Goal: Transaction & Acquisition: Purchase product/service

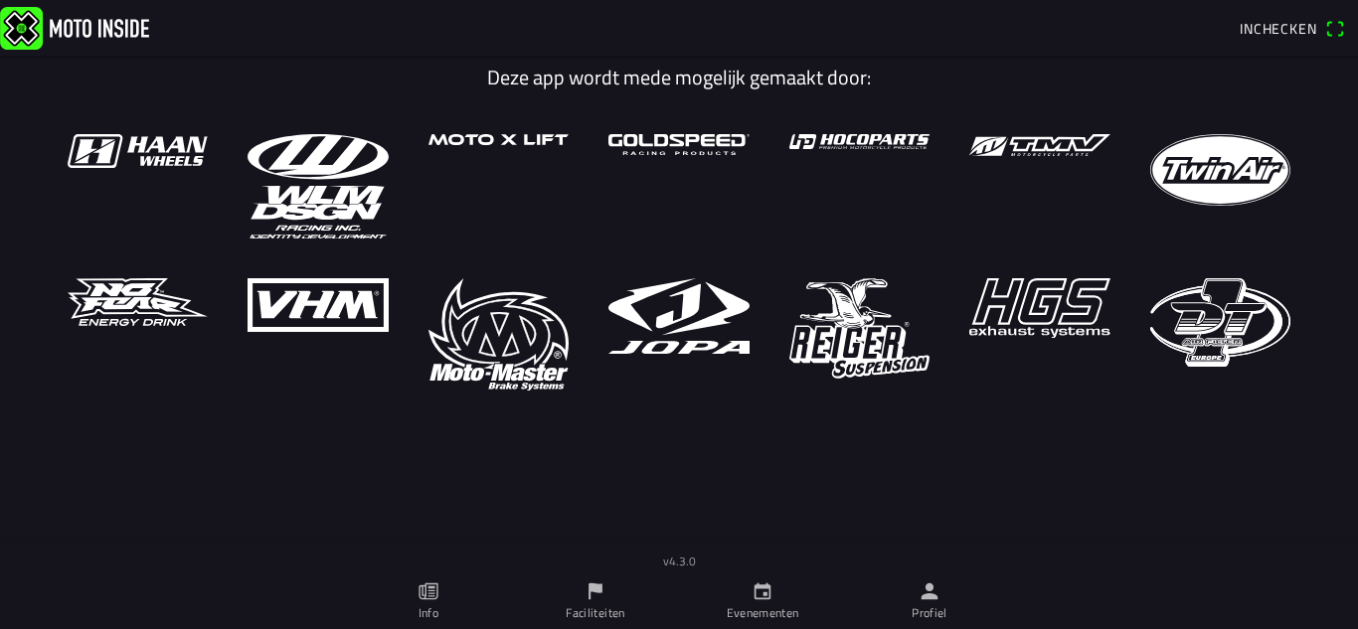
click at [739, 587] on link "Evenementen" at bounding box center [762, 601] width 167 height 56
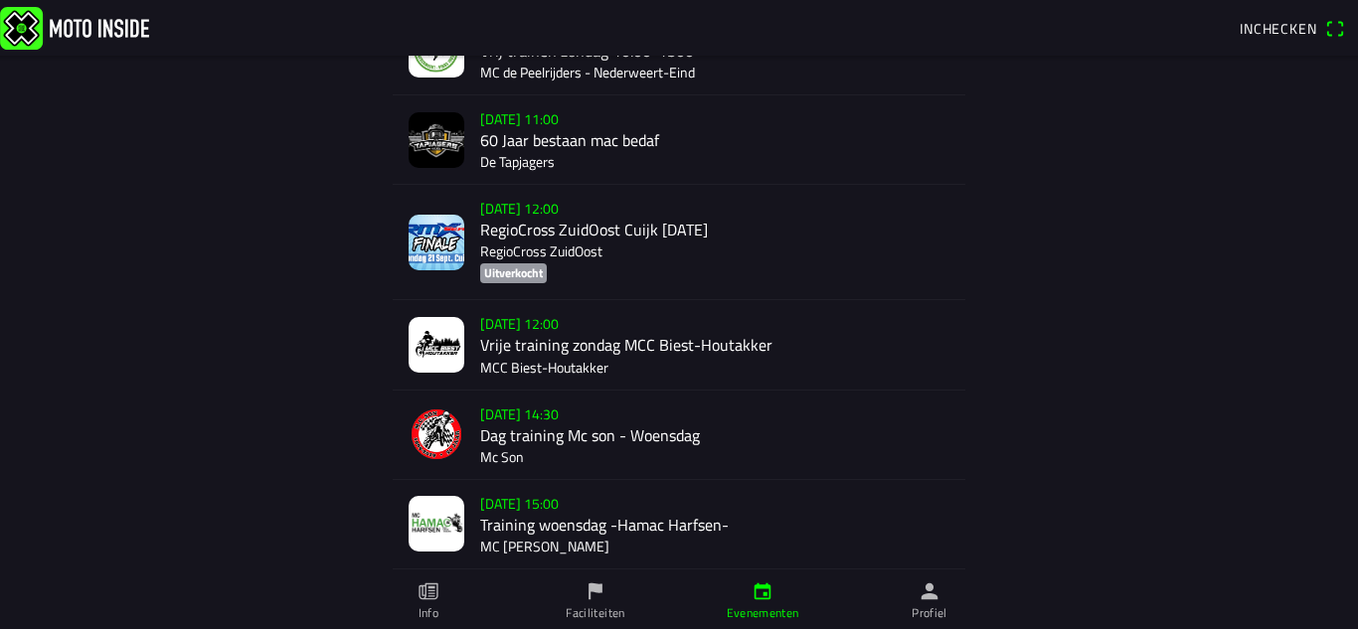
scroll to position [600, 0]
click at [618, 337] on div "[DATE] 12:00 Vrije training zondag MCC Biest-Houtakker MCC Biest-Houtakker" at bounding box center [714, 343] width 469 height 88
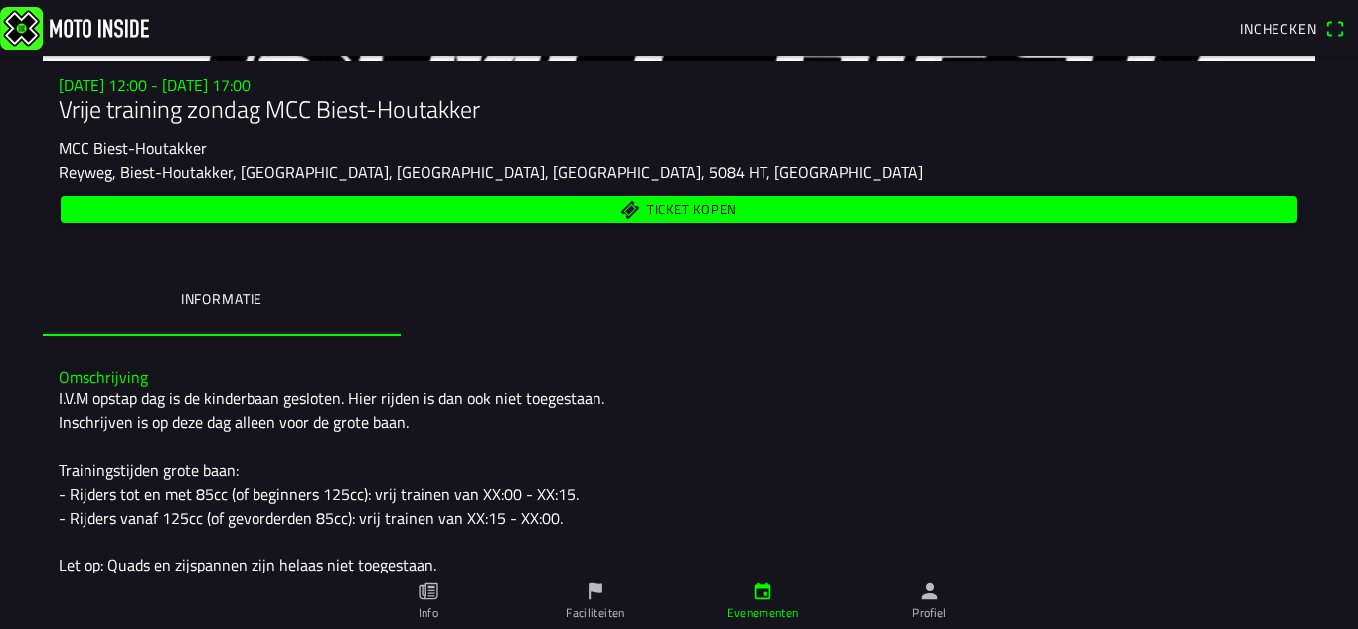
scroll to position [186, 0]
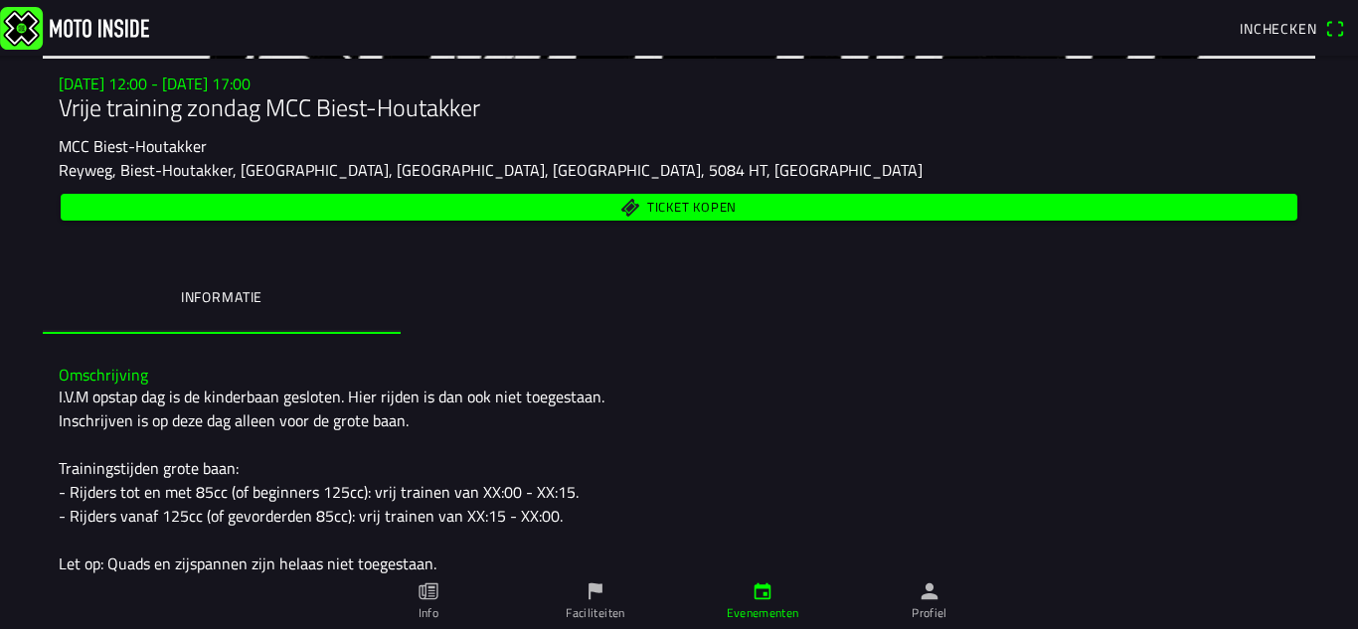
click at [657, 214] on span "Ticket kopen" at bounding box center [691, 207] width 89 height 13
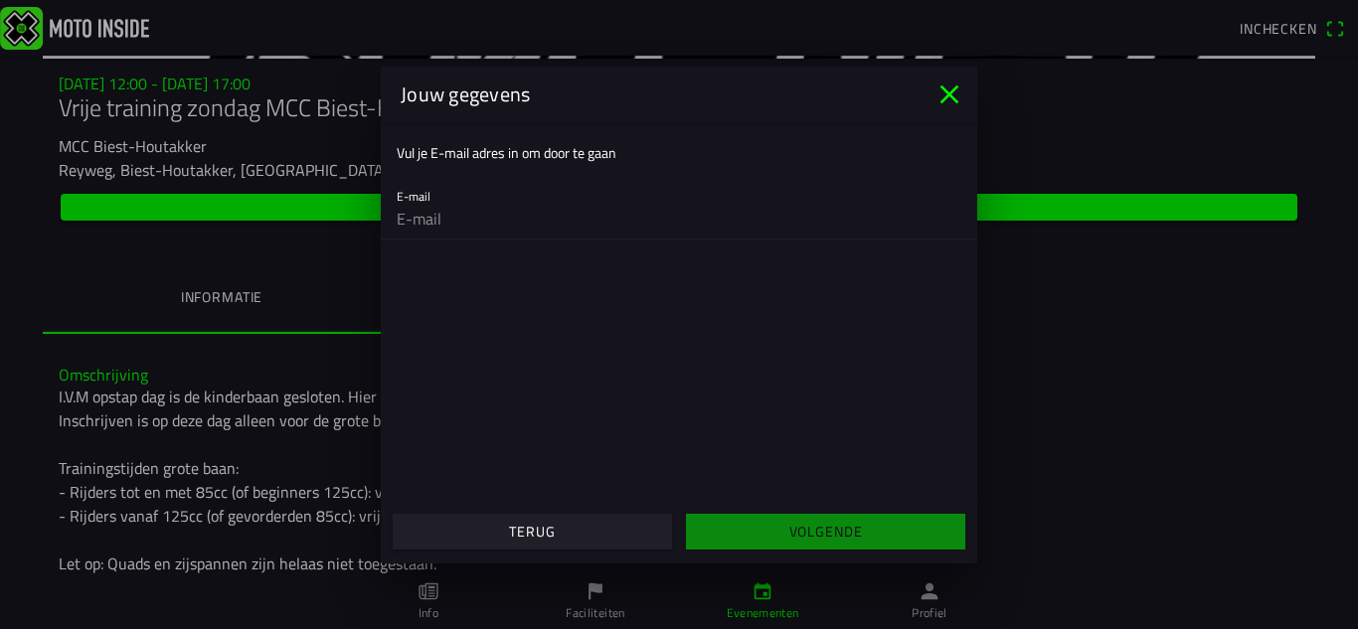
click at [955, 90] on icon "close" at bounding box center [949, 95] width 32 height 32
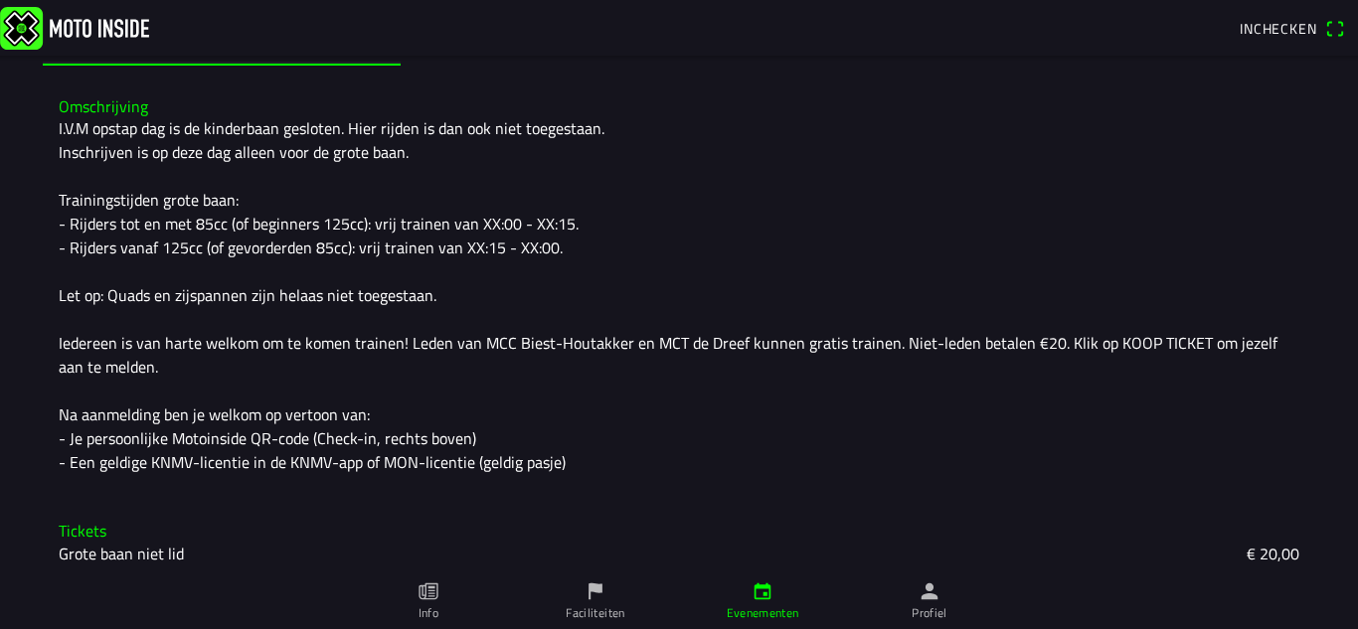
scroll to position [0, 0]
